Goal: Information Seeking & Learning: Learn about a topic

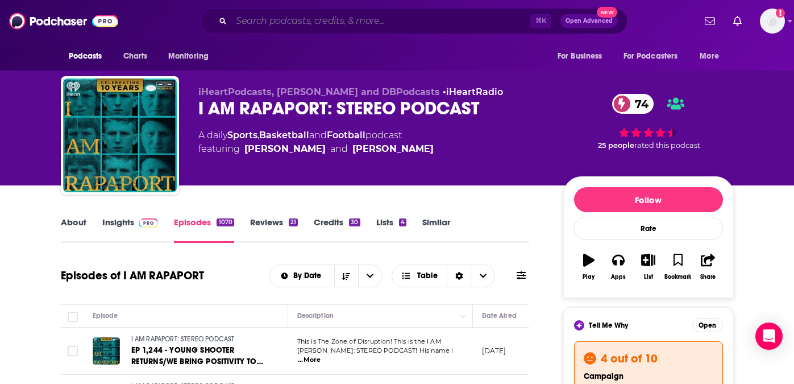
click at [262, 20] on input "Search podcasts, credits, & more..." at bounding box center [380, 21] width 299 height 18
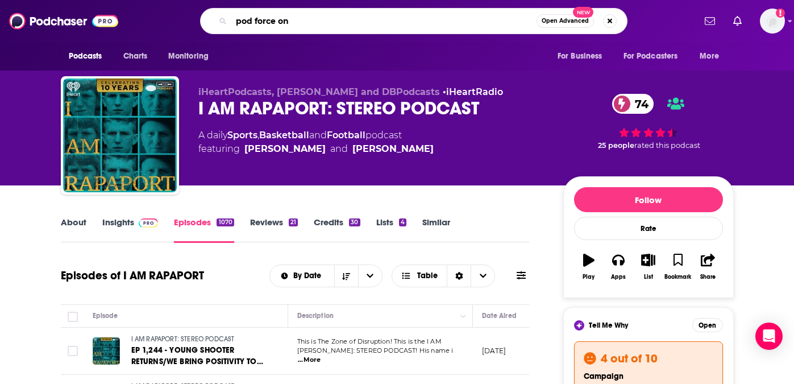
type input "pod force one"
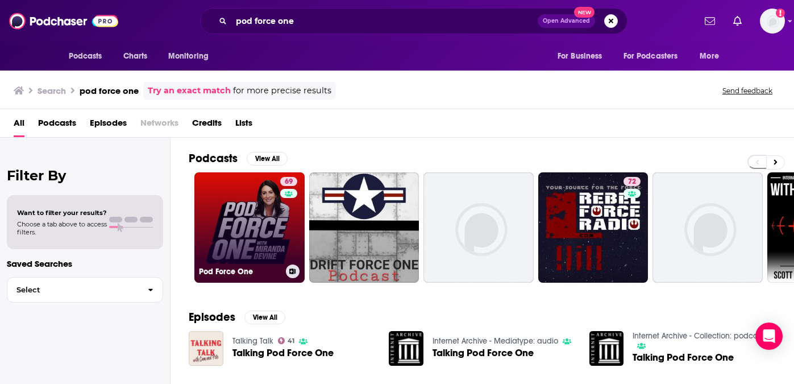
click at [241, 194] on link "69 Pod Force One" at bounding box center [249, 227] width 110 height 110
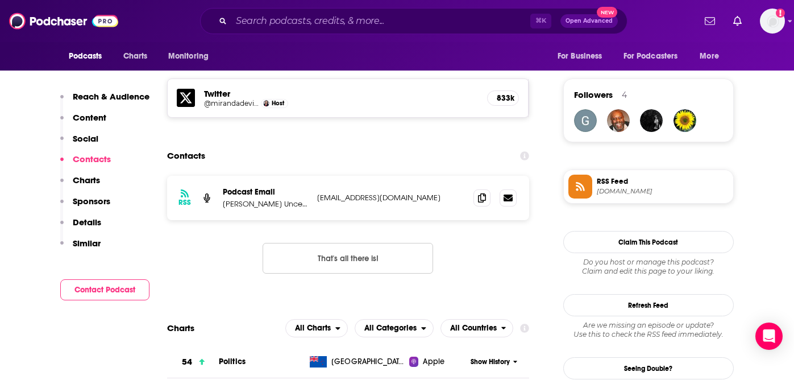
scroll to position [857, 0]
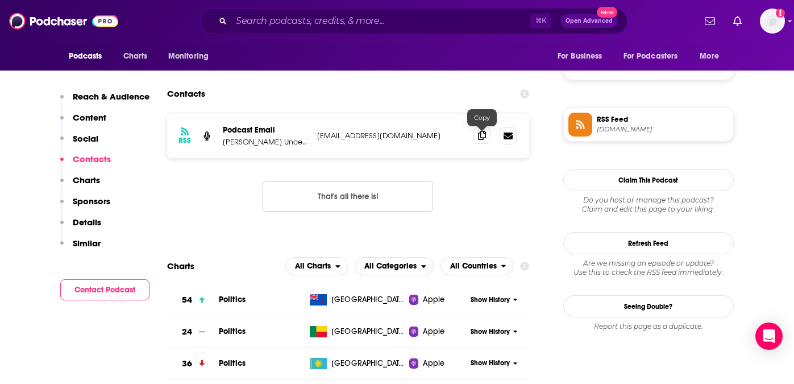
click at [483, 140] on icon at bounding box center [482, 135] width 8 height 9
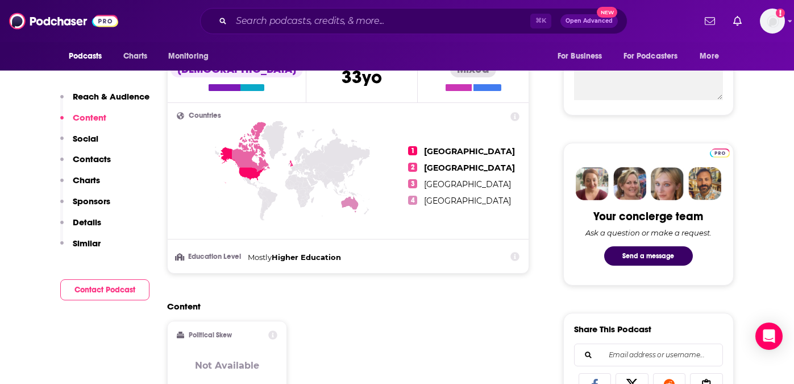
scroll to position [438, 0]
